Goal: Transaction & Acquisition: Download file/media

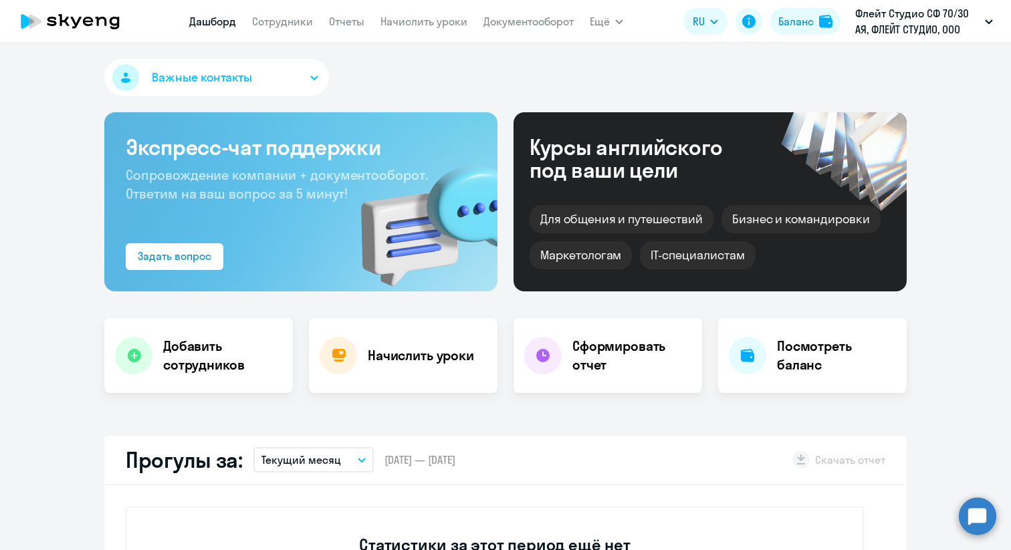
select select "30"
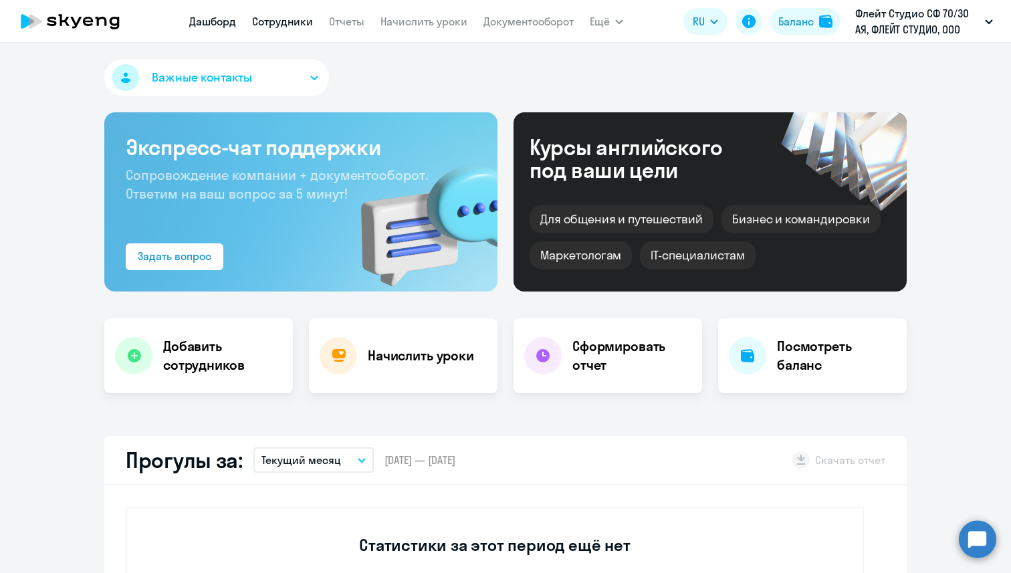
click at [273, 23] on link "Сотрудники" at bounding box center [282, 21] width 61 height 13
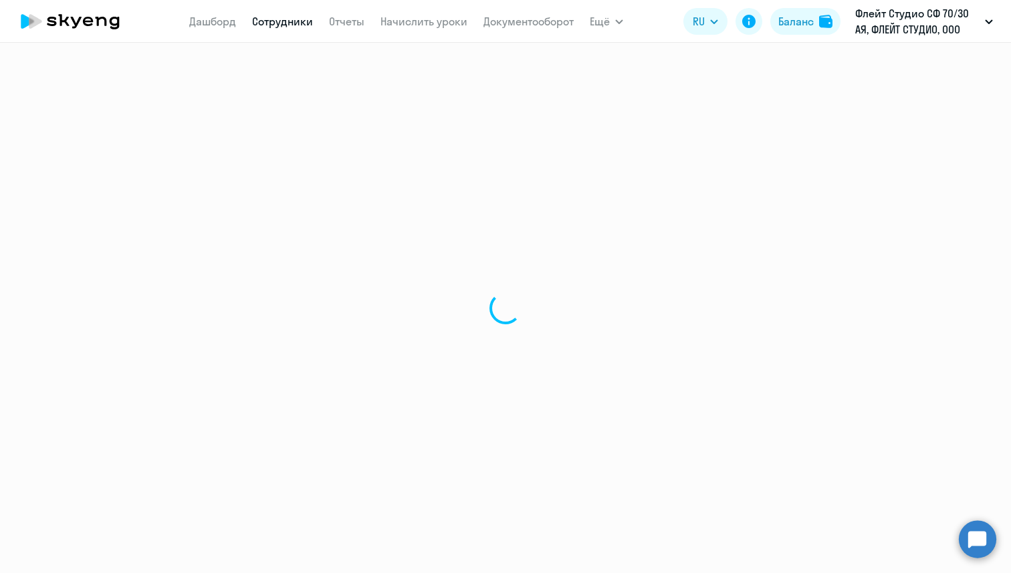
select select "30"
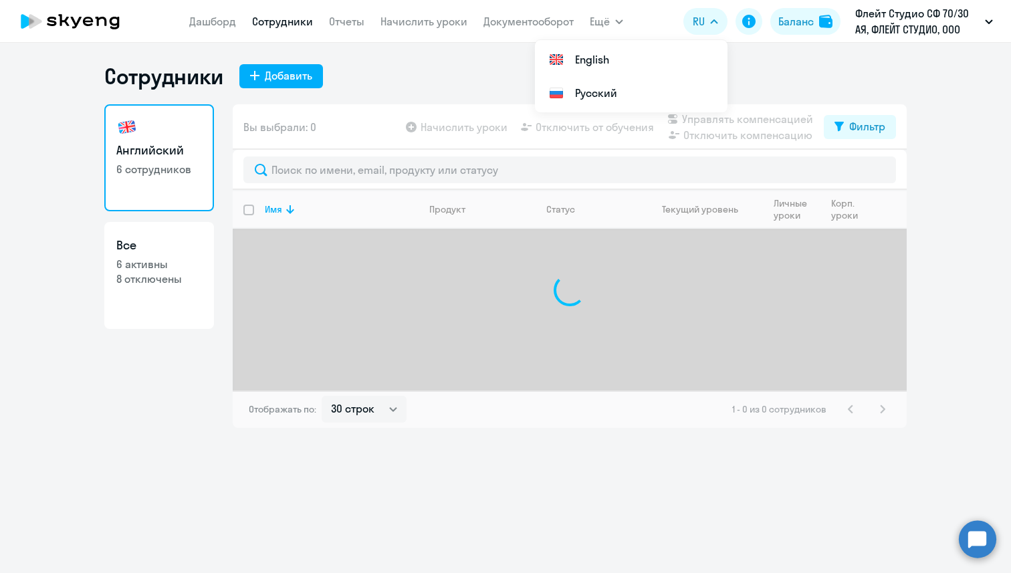
click at [330, 29] on nav "[PERSON_NAME] Отчеты Начислить уроки Документооборот" at bounding box center [381, 21] width 384 height 27
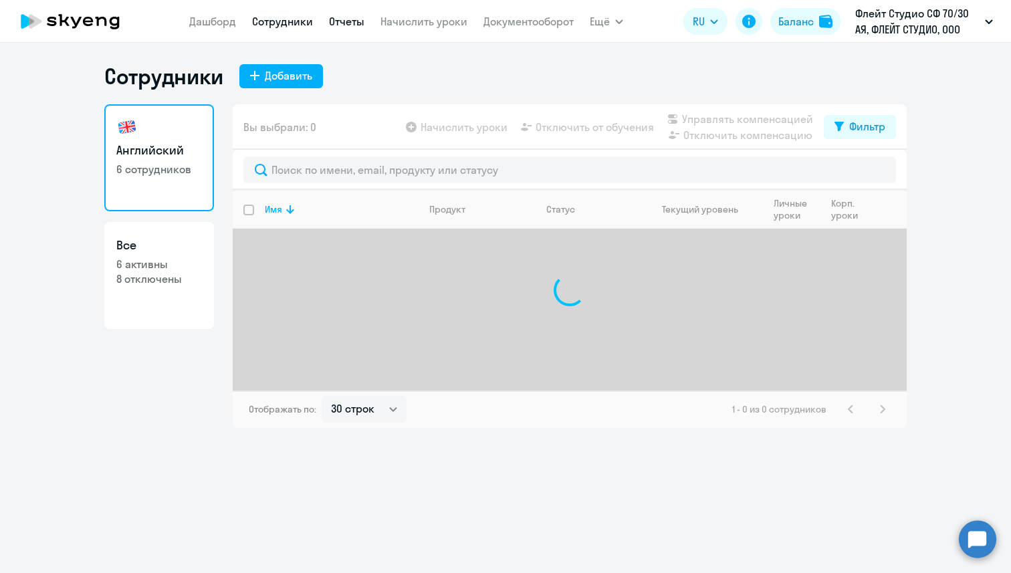
click at [338, 27] on link "Отчеты" at bounding box center [346, 21] width 35 height 13
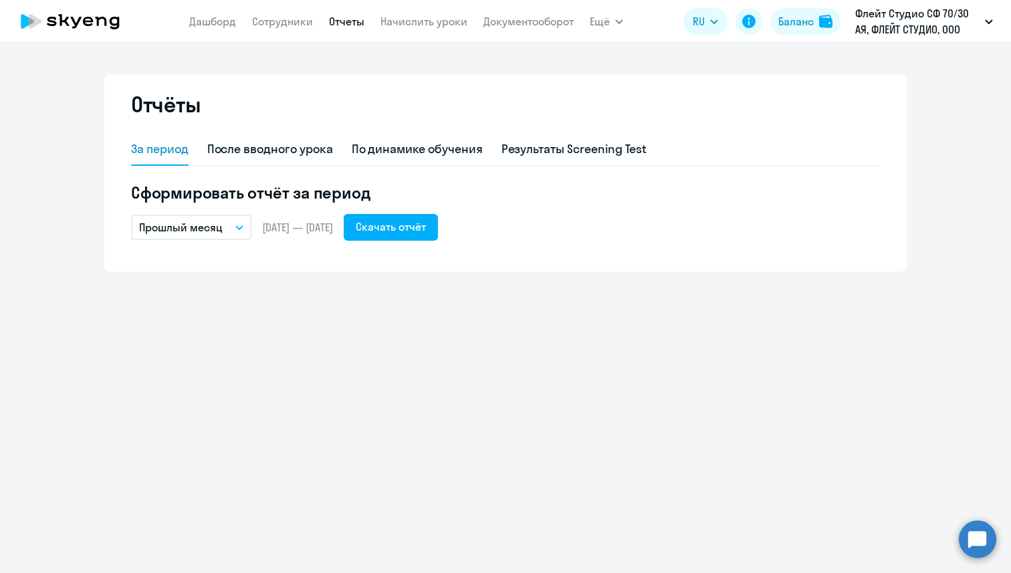
click at [400, 209] on div "Сформировать отчёт за период Прошлый месяц – [DATE] — [DATE] Скачать отчёт" at bounding box center [505, 211] width 749 height 59
click at [405, 219] on div "Скачать отчёт" at bounding box center [391, 227] width 70 height 16
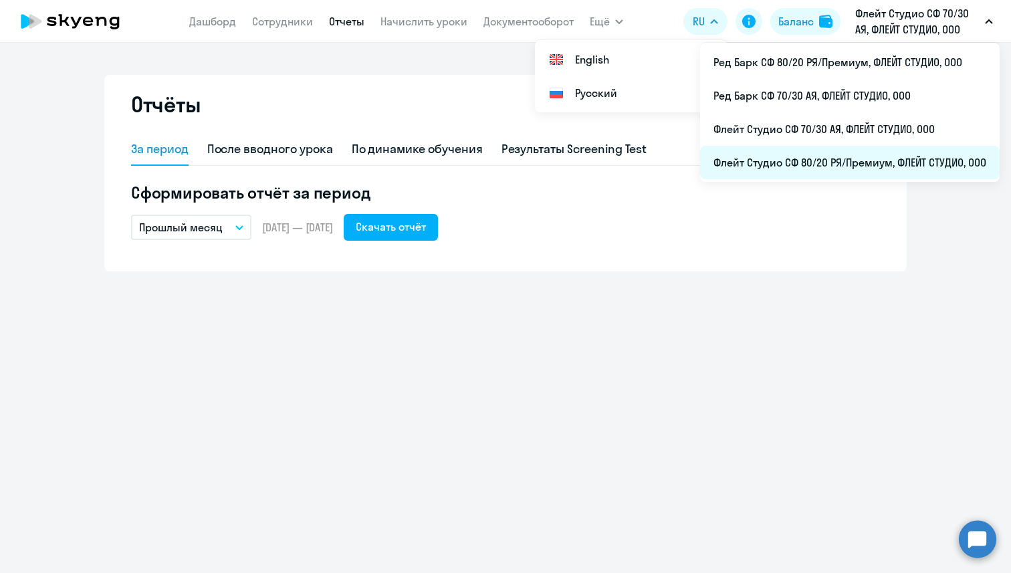
click at [753, 158] on li "Флейт Студио СФ 80/20 РЯ/Премиум, ФЛЕЙТ СТУДИО, ООО" at bounding box center [850, 162] width 300 height 33
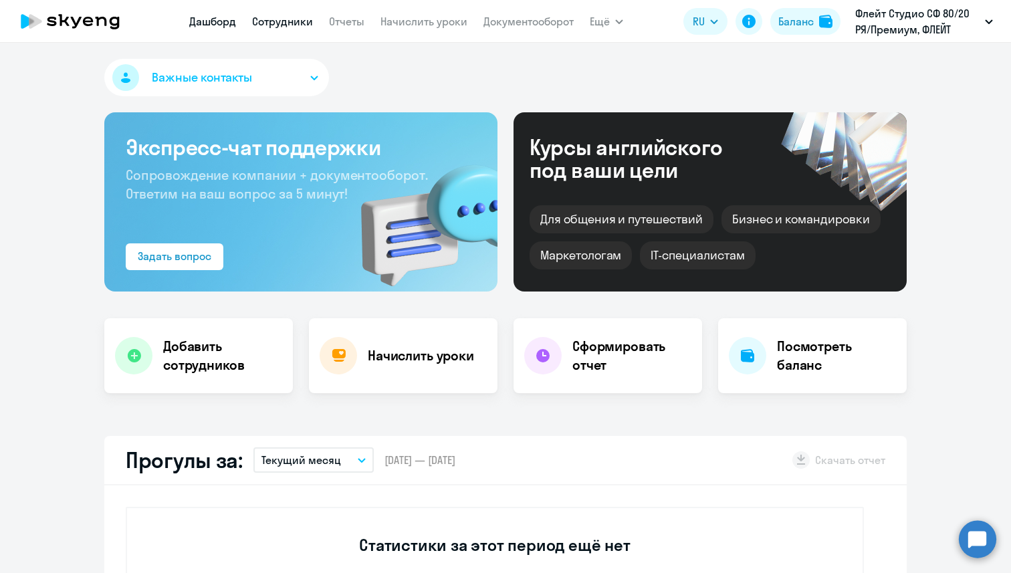
click at [300, 15] on link "Сотрудники" at bounding box center [282, 21] width 61 height 13
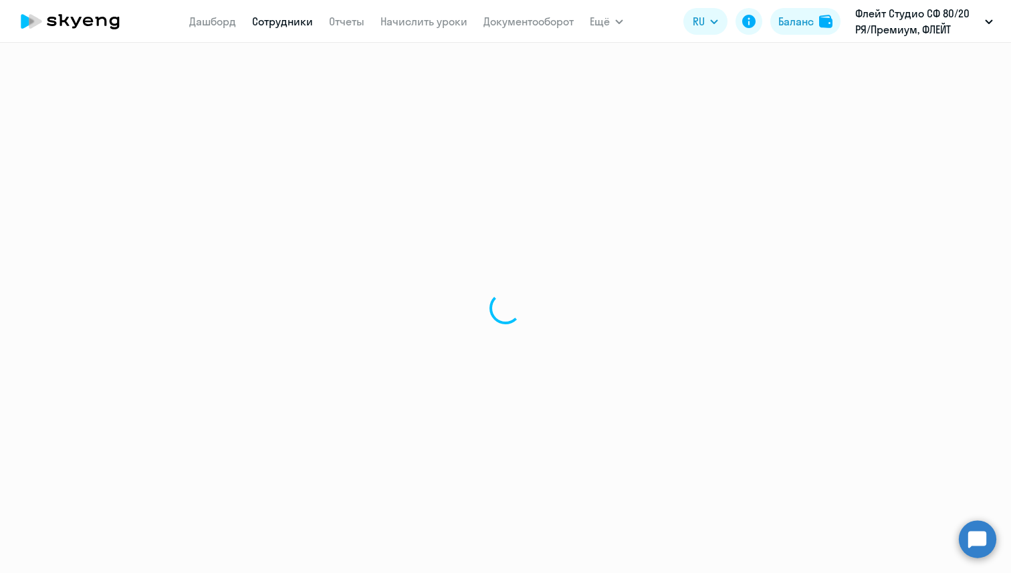
select select "30"
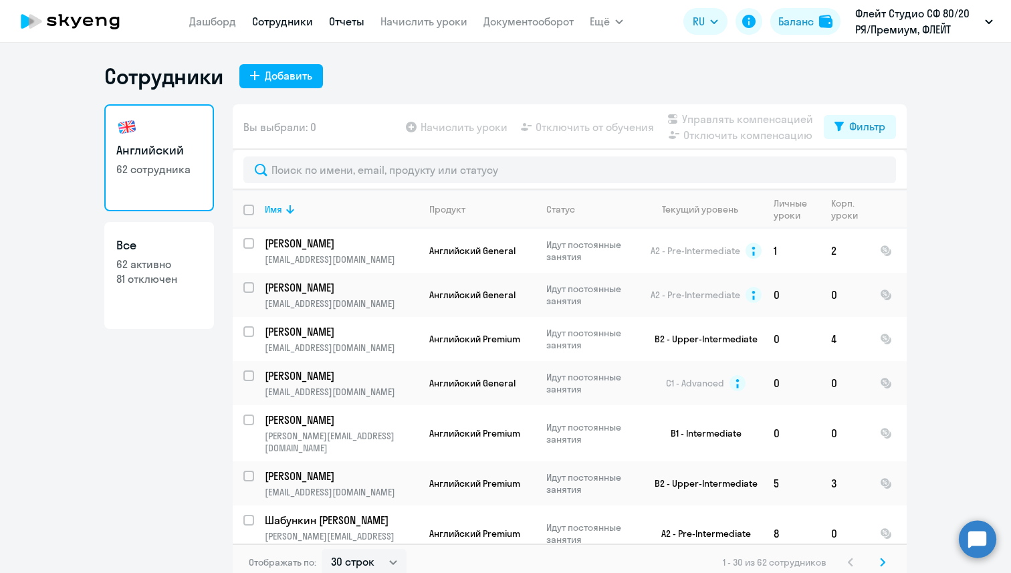
click at [355, 25] on link "Отчеты" at bounding box center [346, 21] width 35 height 13
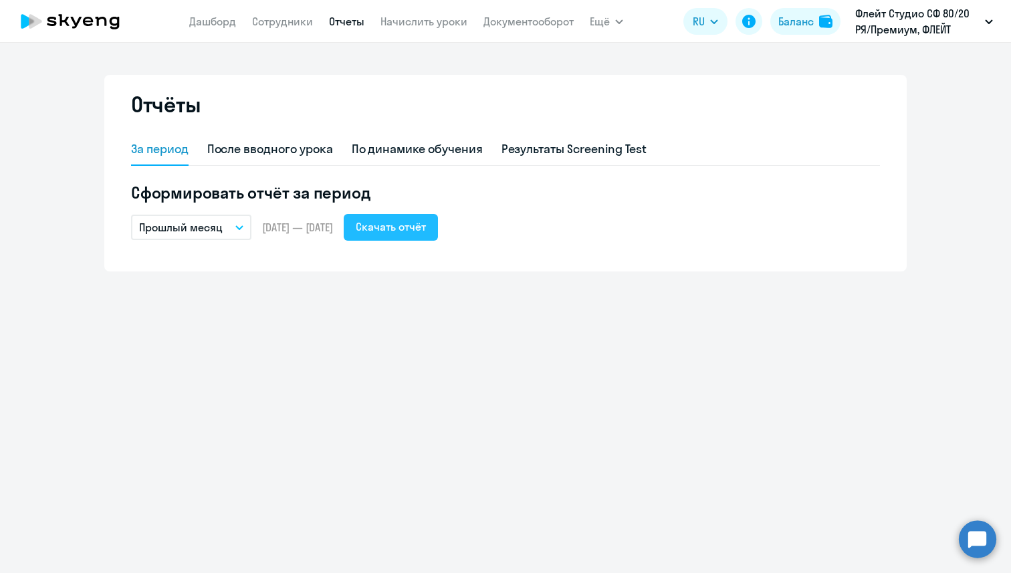
click at [400, 220] on div "Скачать отчёт" at bounding box center [391, 227] width 70 height 16
